Goal: Transaction & Acquisition: Subscribe to service/newsletter

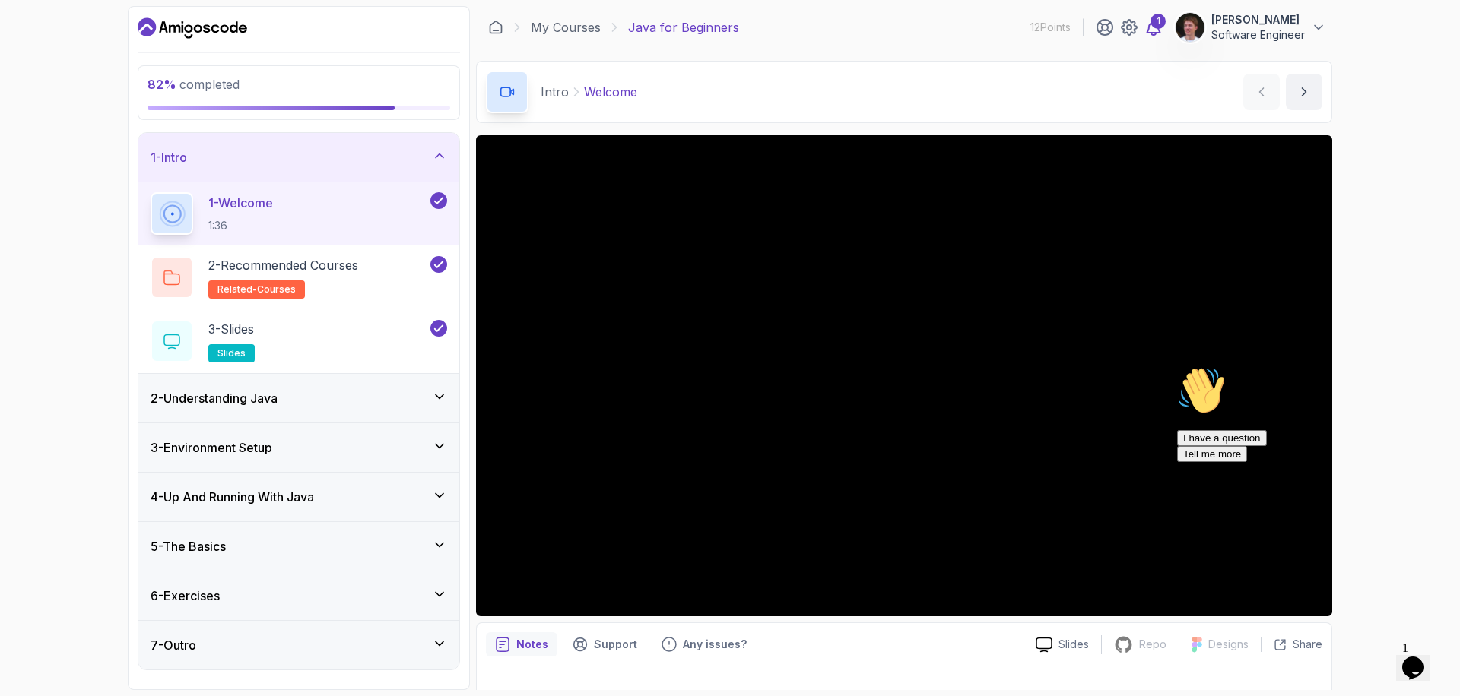
click at [1156, 30] on icon at bounding box center [1153, 27] width 18 height 18
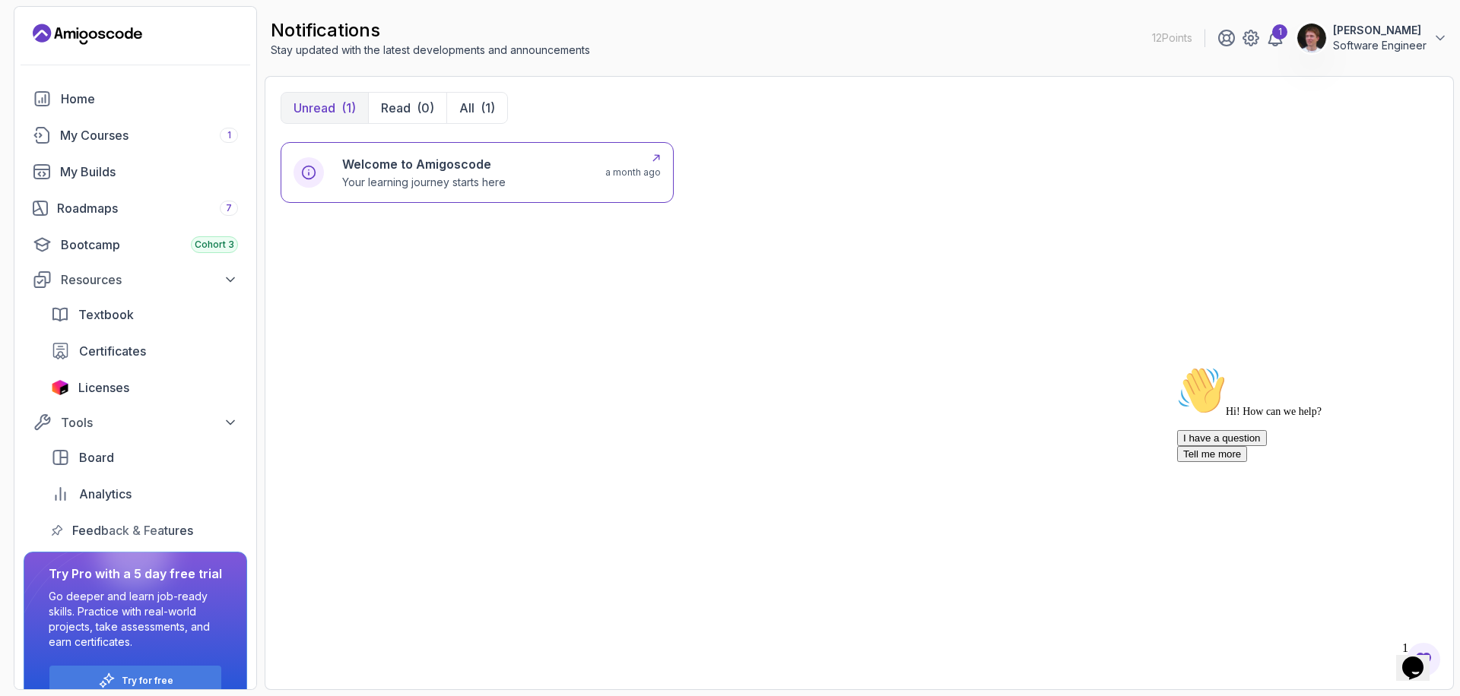
click at [464, 178] on p "Your learning journey starts here" at bounding box center [423, 182] width 163 height 15
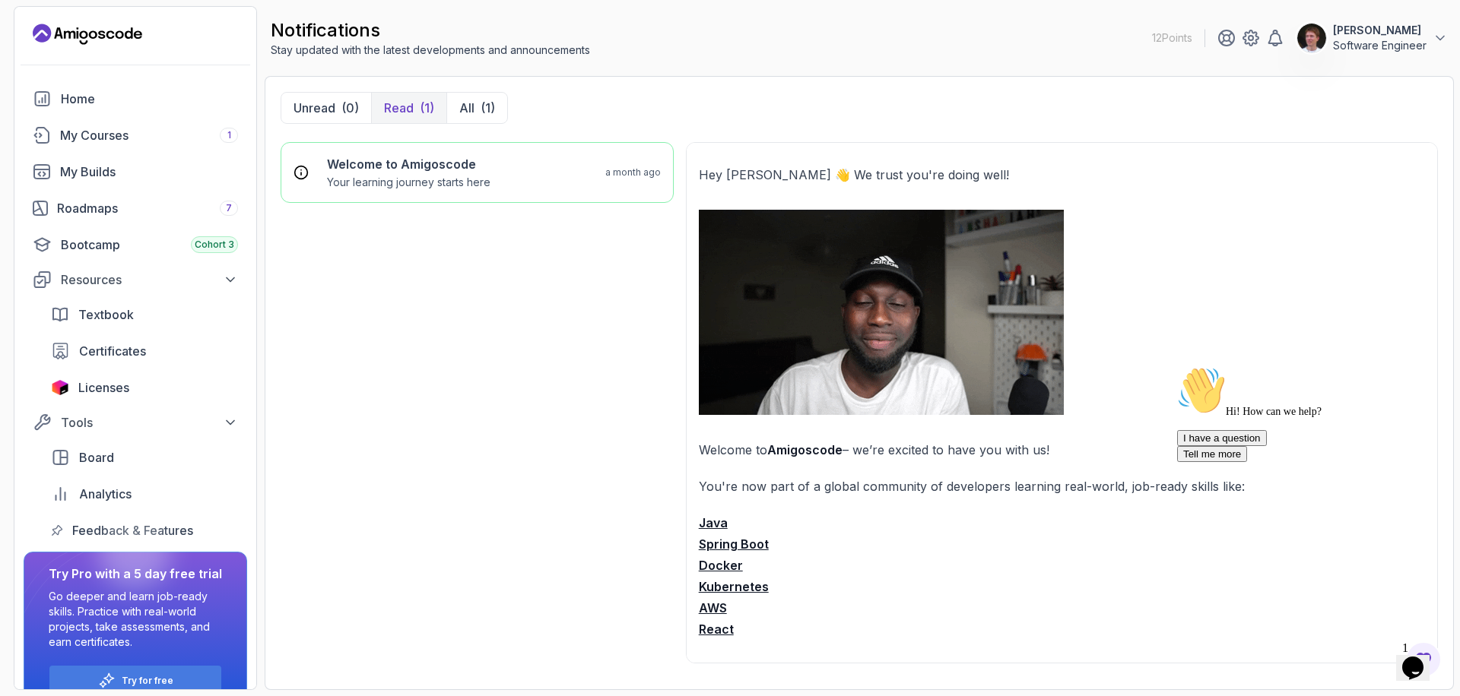
click at [71, 30] on icon "Landing page" at bounding box center [87, 34] width 109 height 24
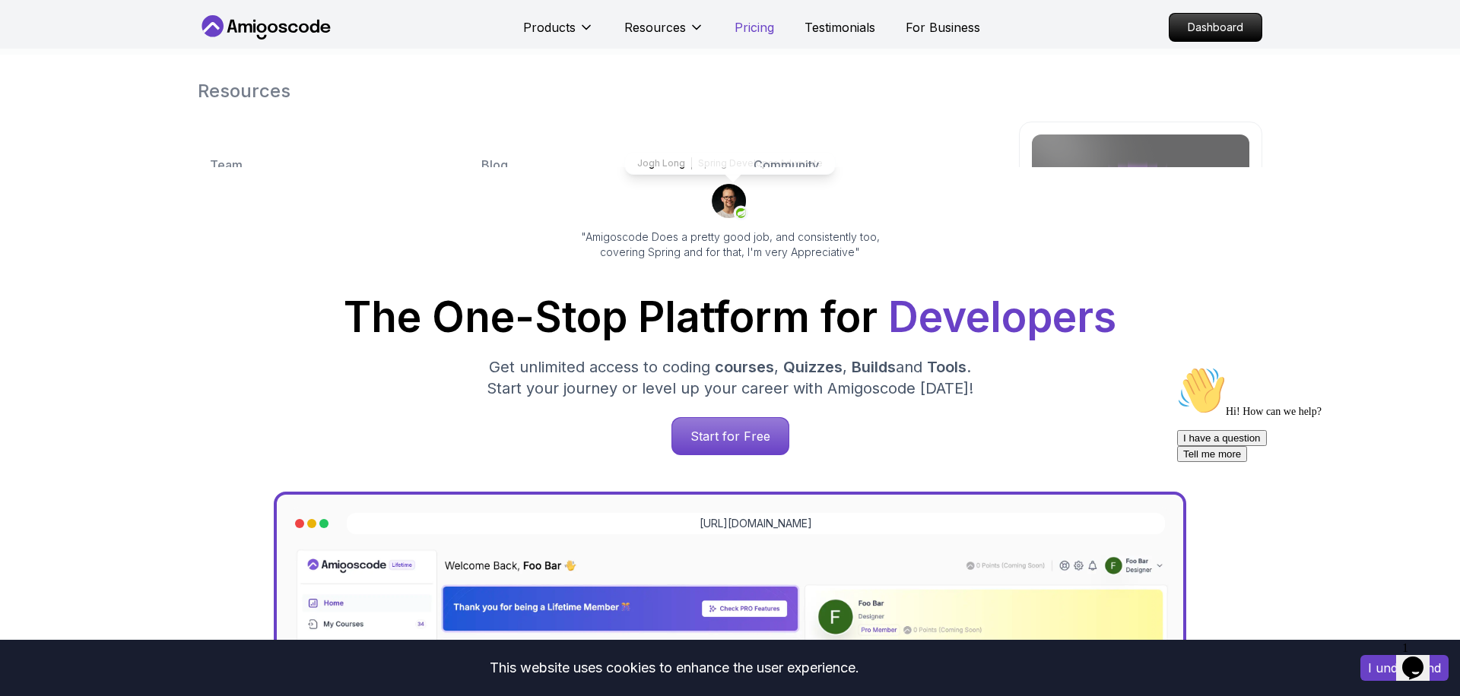
click at [749, 30] on p "Pricing" at bounding box center [754, 27] width 40 height 18
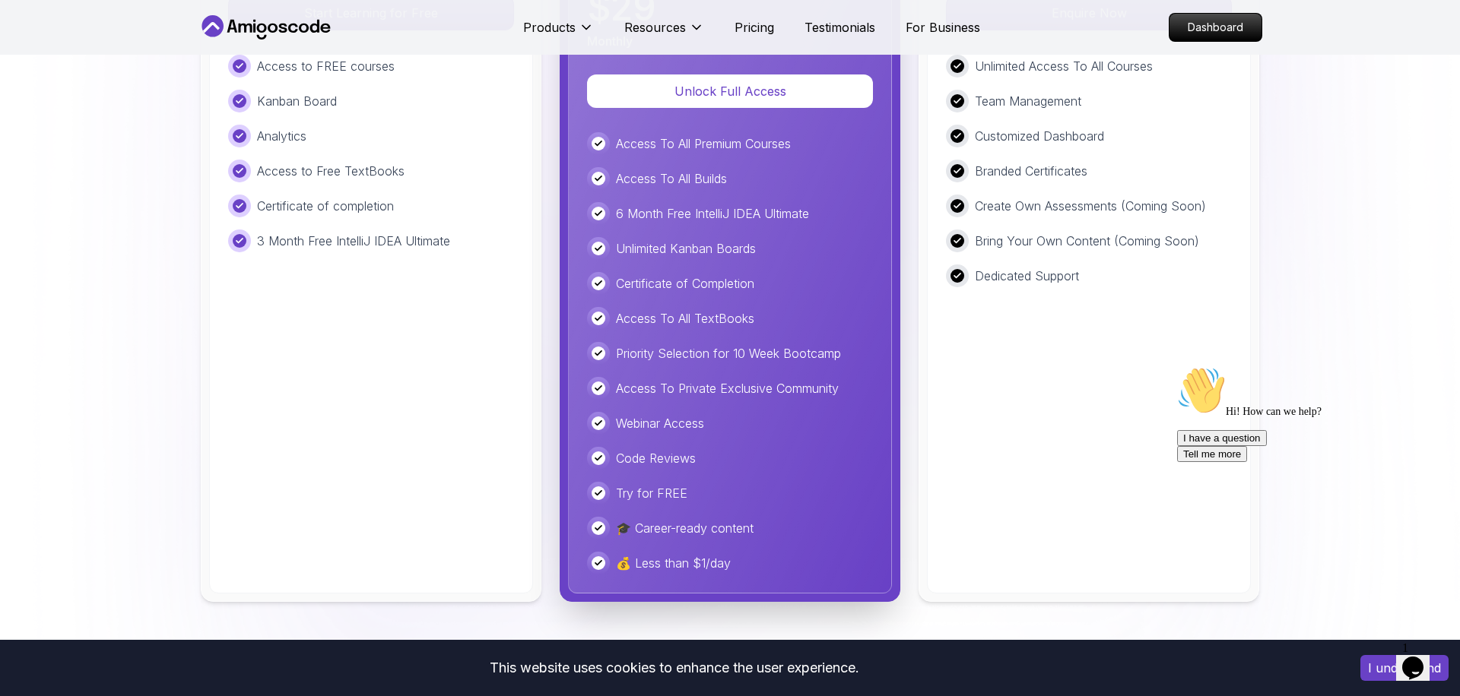
scroll to position [3782, 0]
